Goal: Transaction & Acquisition: Purchase product/service

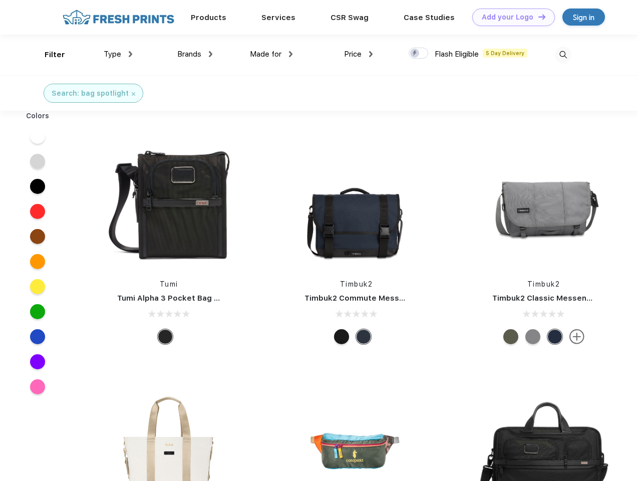
click at [510, 17] on link "Add your Logo Design Tool" at bounding box center [513, 18] width 83 height 18
click at [0, 0] on div "Design Tool" at bounding box center [0, 0] width 0 height 0
click at [538, 17] on link "Add your Logo Design Tool" at bounding box center [513, 18] width 83 height 18
click at [48, 55] on div "Filter" at bounding box center [55, 55] width 21 height 12
click at [118, 54] on span "Type" at bounding box center [113, 54] width 18 height 9
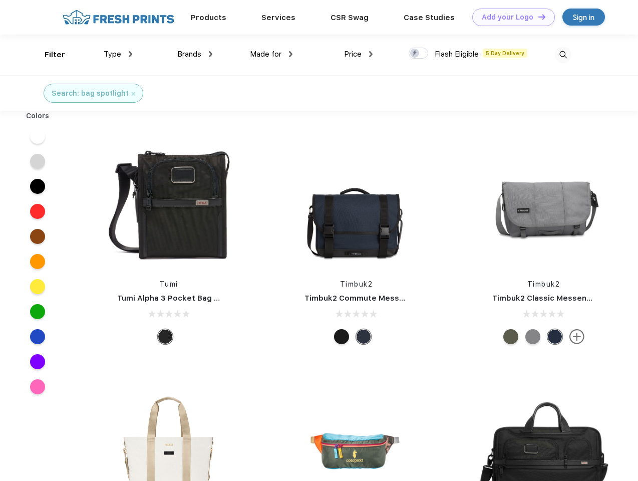
click at [195, 54] on span "Brands" at bounding box center [189, 54] width 24 height 9
click at [272, 54] on span "Made for" at bounding box center [266, 54] width 32 height 9
click at [359, 54] on span "Price" at bounding box center [353, 54] width 18 height 9
click at [419, 54] on div at bounding box center [419, 53] width 20 height 11
click at [415, 54] on input "checkbox" at bounding box center [412, 50] width 7 height 7
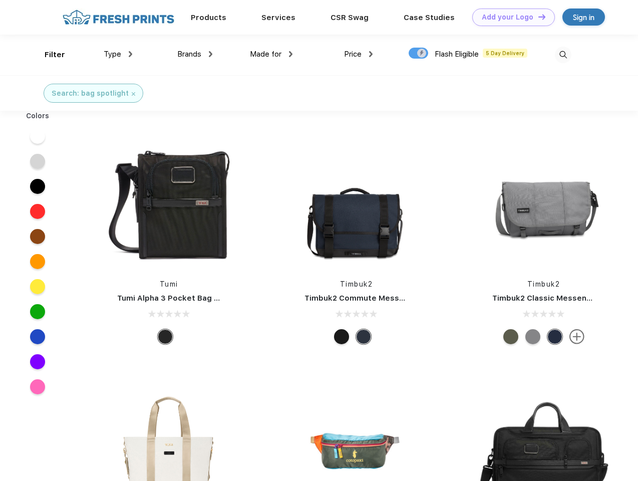
click at [563, 55] on img at bounding box center [563, 55] width 17 height 17
